Goal: Navigation & Orientation: Go to known website

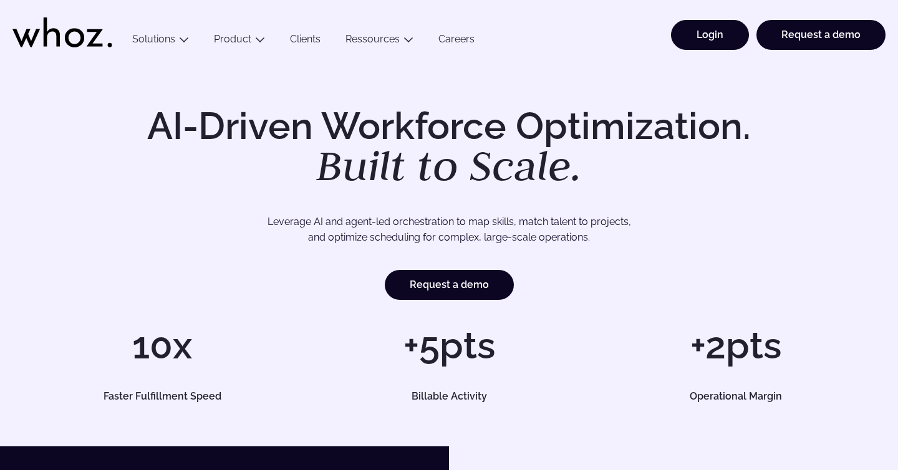
click at [708, 37] on link "Login" at bounding box center [710, 35] width 78 height 30
click at [736, 32] on link "Login" at bounding box center [710, 35] width 78 height 30
